Goal: Task Accomplishment & Management: Complete application form

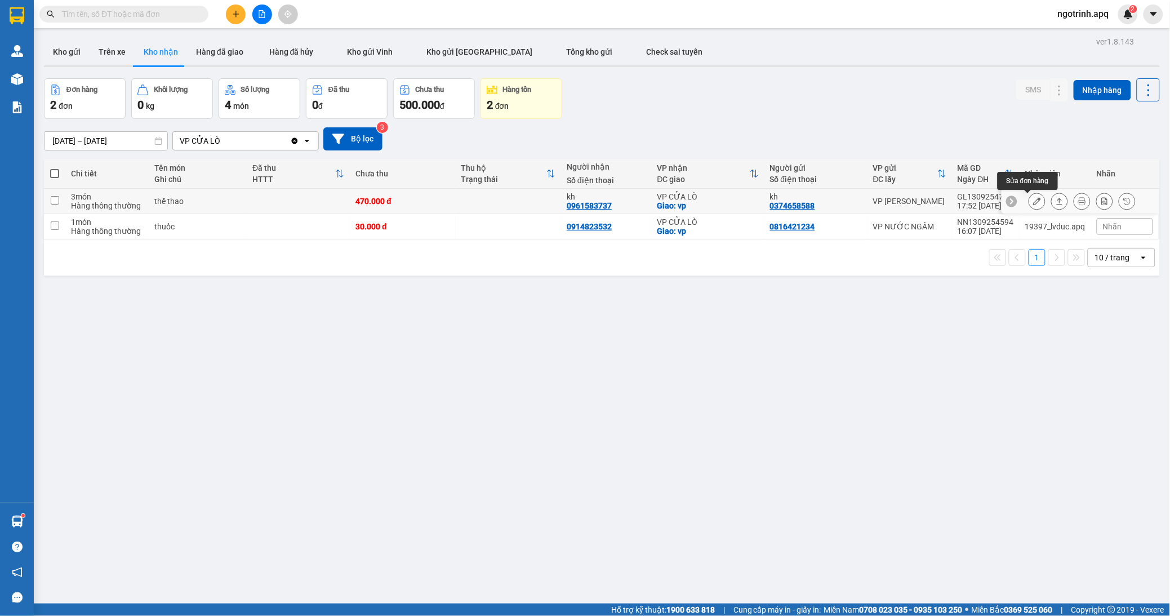
click at [1033, 201] on icon at bounding box center [1037, 201] width 8 height 8
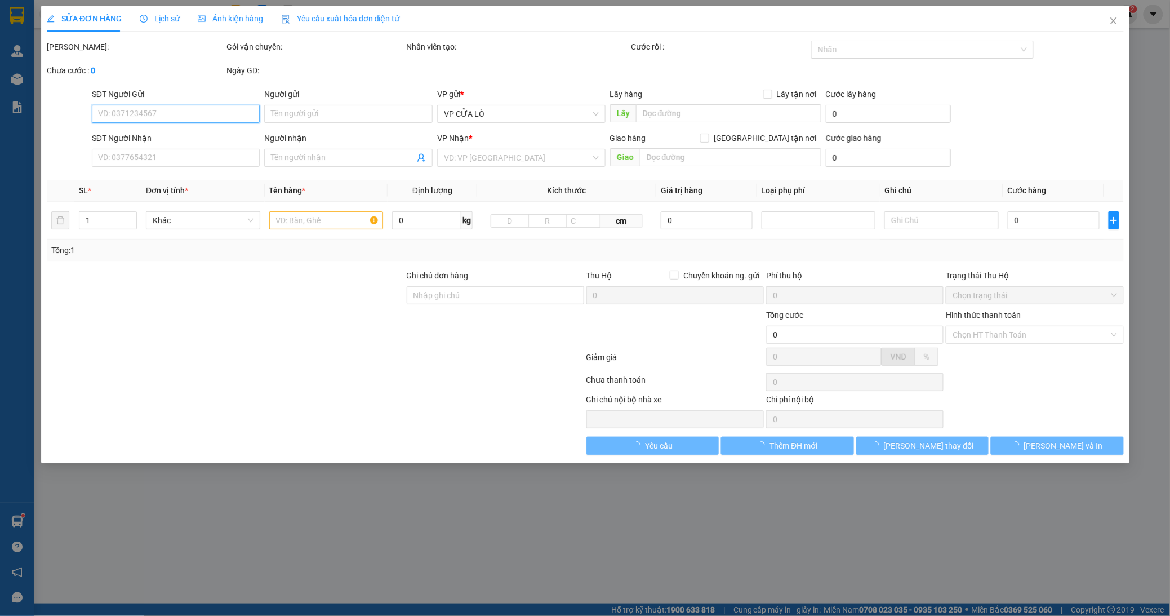
type input "0374658588"
type input "kh"
type input "0961583737"
type input "kh"
checkbox input "true"
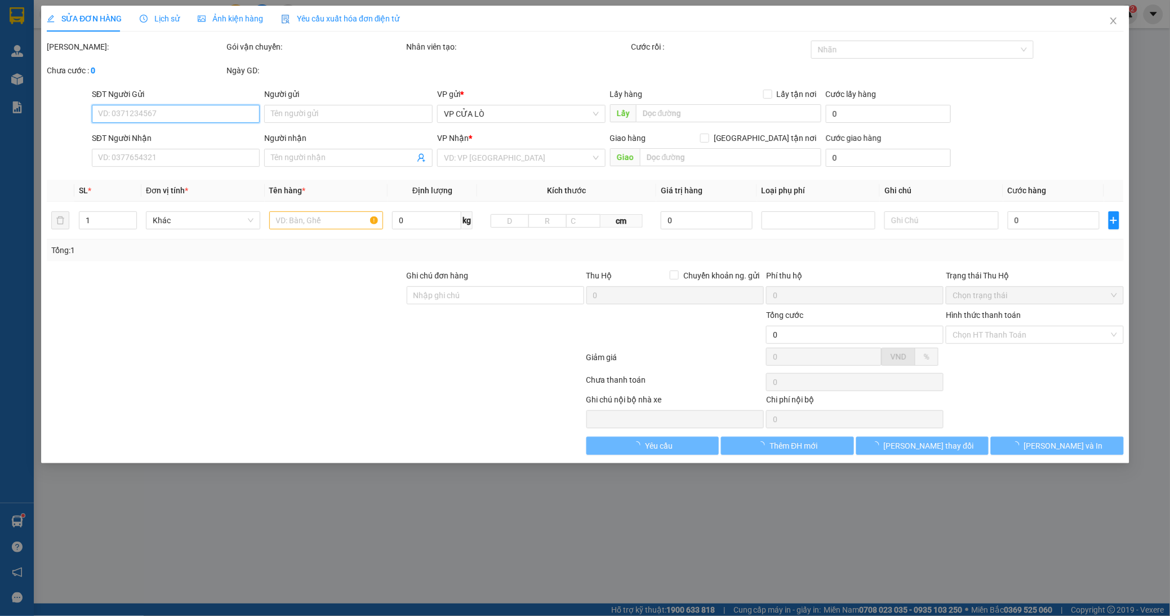
type input "vp"
type input "470.000"
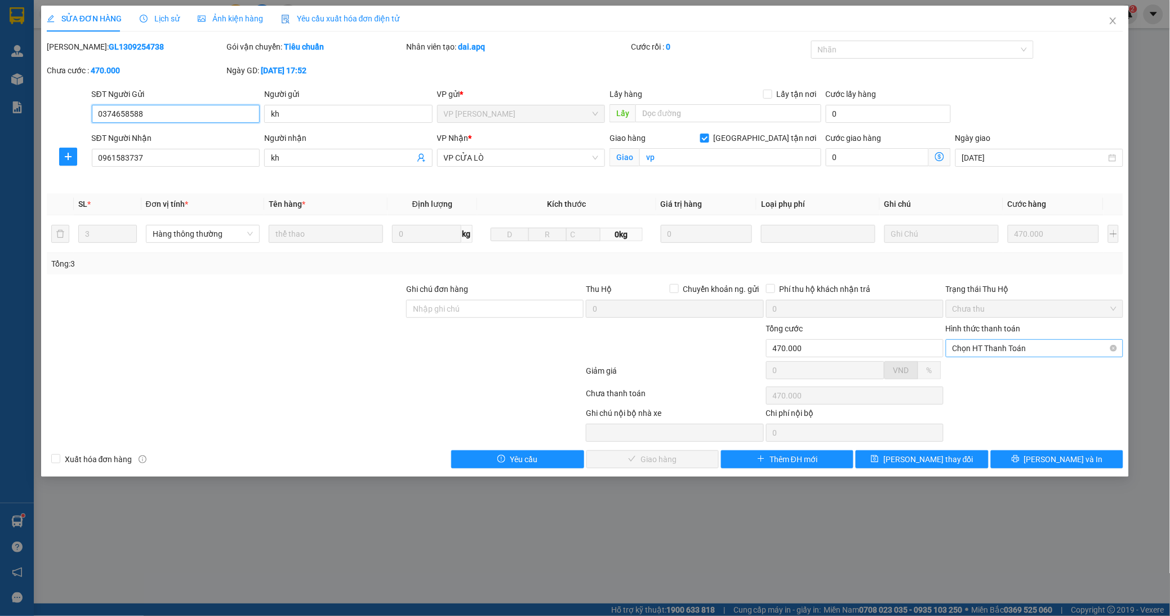
click at [1026, 350] on span "Chọn HT Thanh Toán" at bounding box center [1035, 348] width 164 height 17
click at [998, 362] on div "Tại văn phòng" at bounding box center [1034, 371] width 177 height 18
type input "0"
click at [603, 458] on icon "check" at bounding box center [599, 459] width 8 height 8
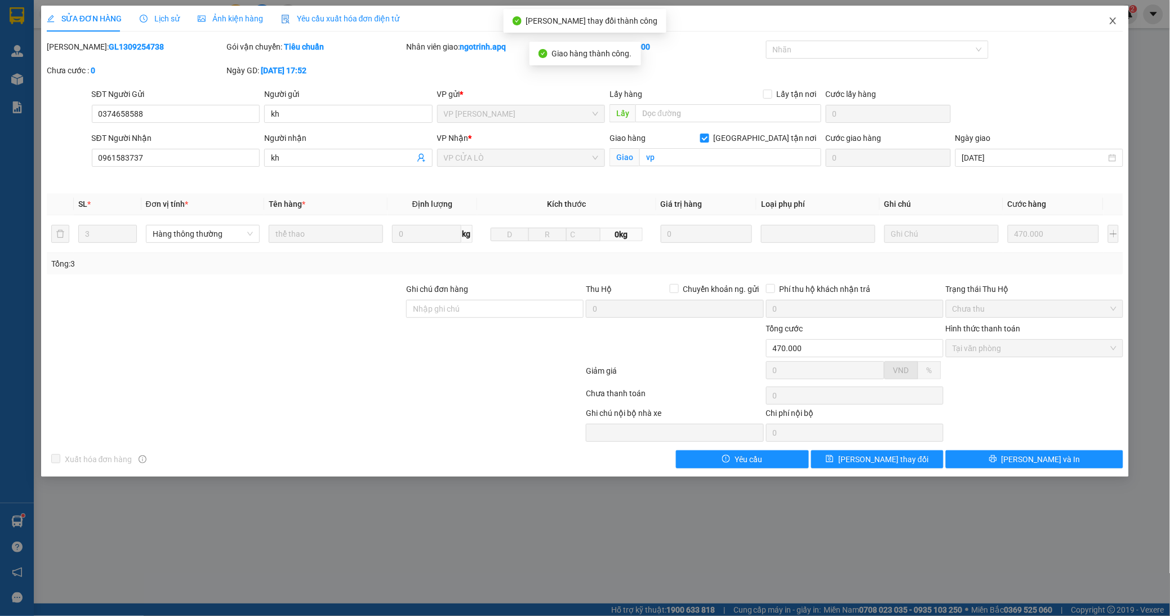
click at [1111, 20] on icon "close" at bounding box center [1113, 20] width 9 height 9
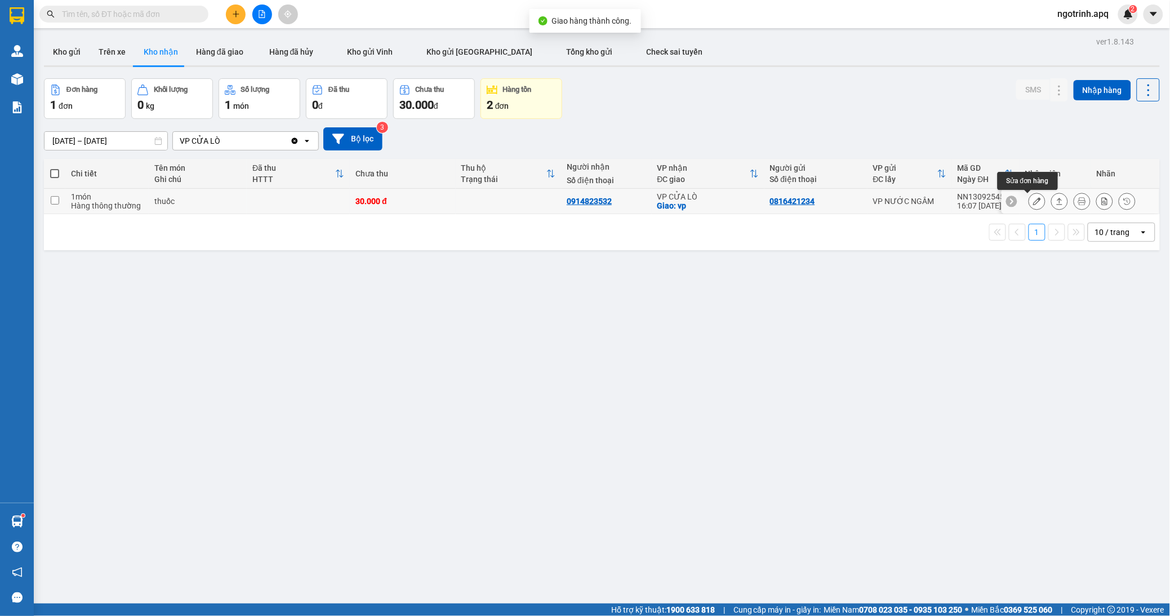
click at [1033, 203] on icon at bounding box center [1037, 201] width 8 height 8
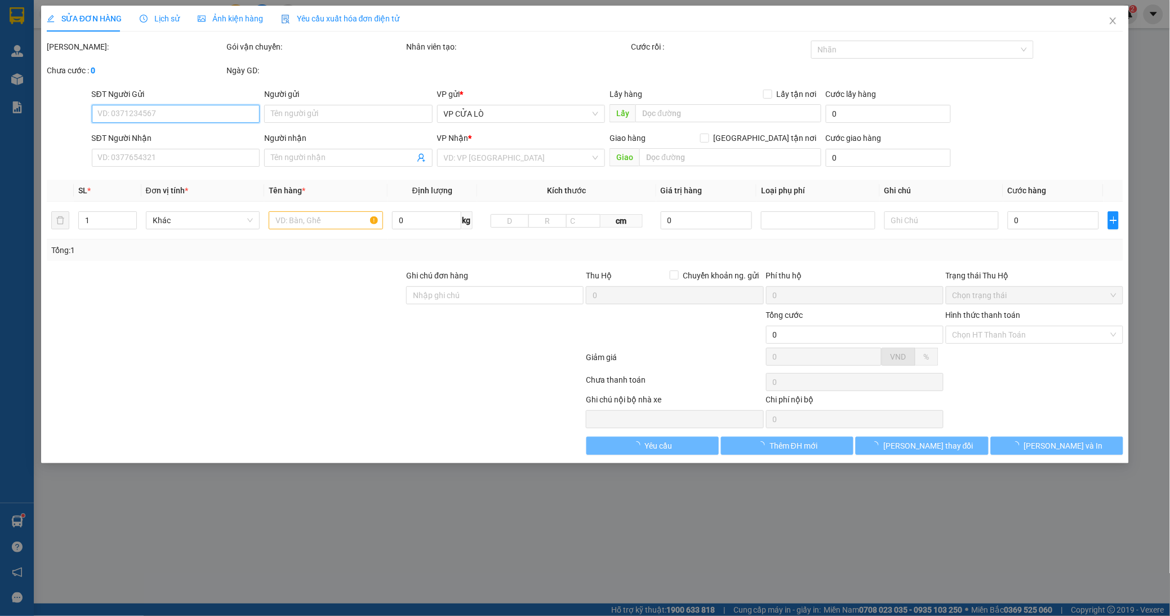
type input "0816421234"
type input "0914823532"
checkbox input "true"
type input "vp"
type input "30.000"
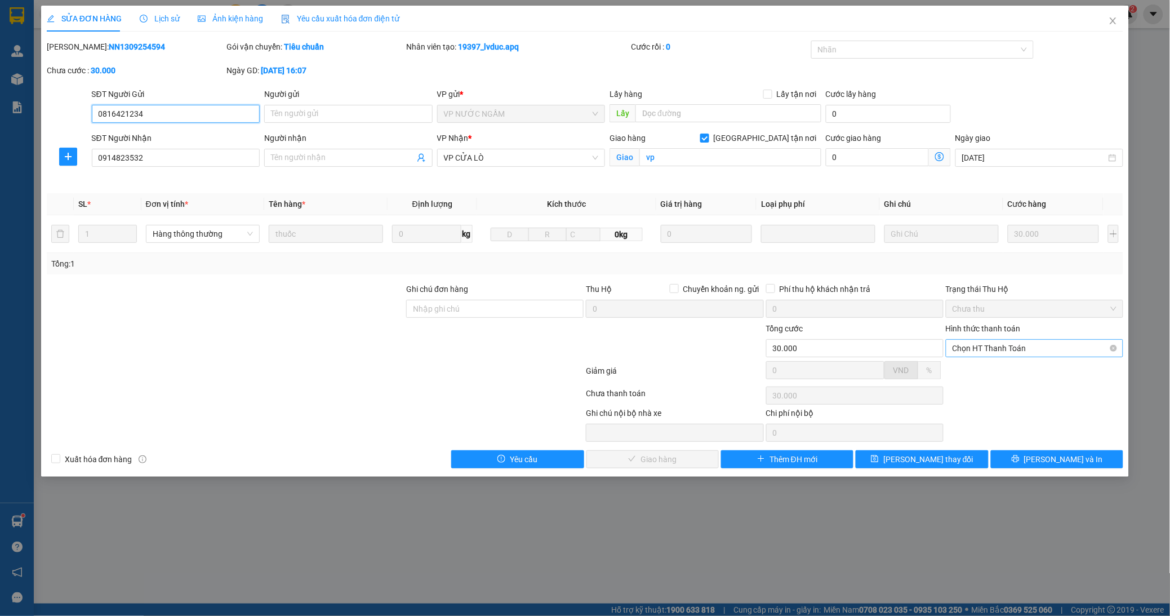
click at [1027, 347] on span "Chọn HT Thanh Toán" at bounding box center [1035, 348] width 164 height 17
click at [1006, 370] on div "Tại văn phòng" at bounding box center [1035, 371] width 164 height 12
type input "0"
click at [654, 453] on span "[PERSON_NAME] và Giao hàng" at bounding box center [662, 459] width 108 height 12
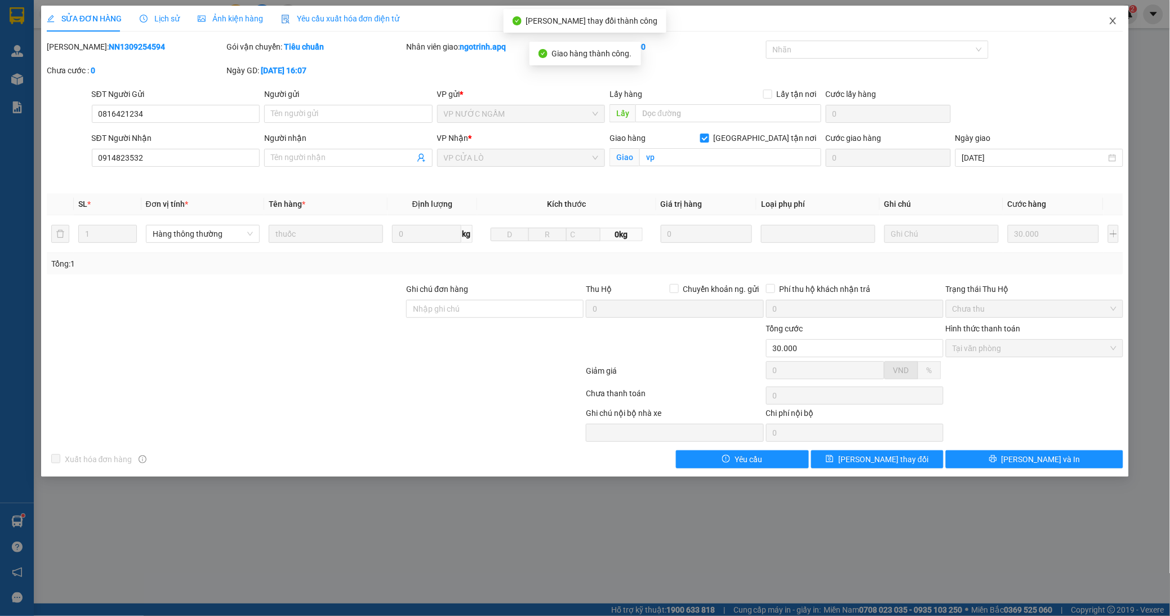
click at [1116, 19] on icon "close" at bounding box center [1113, 20] width 6 height 7
